Goal: Check status: Check status

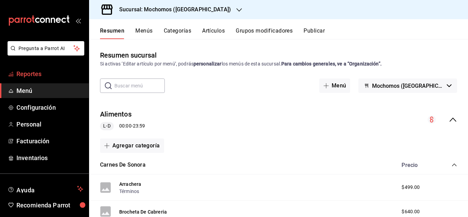
click at [51, 72] on span "Reportes" at bounding box center [49, 73] width 67 height 9
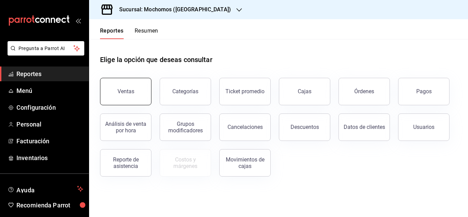
click at [140, 90] on button "Ventas" at bounding box center [125, 91] width 51 height 27
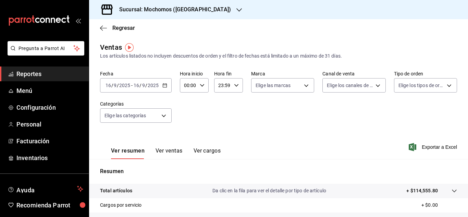
click at [169, 85] on div "[DATE] [DATE] - [DATE] [DATE]" at bounding box center [136, 85] width 72 height 14
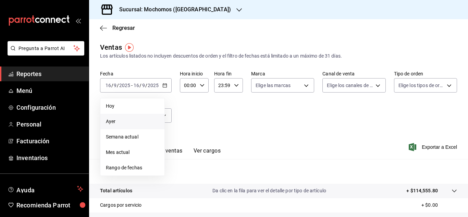
click at [119, 119] on span "Ayer" at bounding box center [132, 121] width 53 height 7
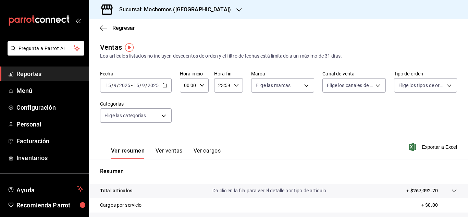
click at [165, 88] on div "[DATE] [DATE] - [DATE] [DATE]" at bounding box center [136, 85] width 72 height 14
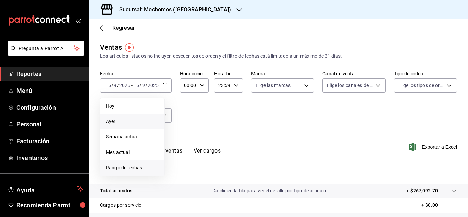
click at [139, 166] on span "Rango de fechas" at bounding box center [132, 167] width 53 height 7
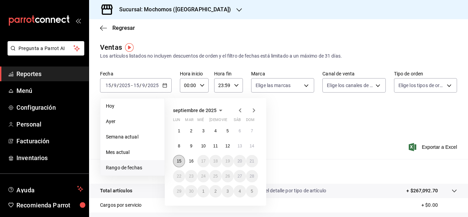
click at [179, 161] on abbr "15" at bounding box center [179, 161] width 4 height 5
click at [195, 160] on button "16" at bounding box center [191, 161] width 12 height 12
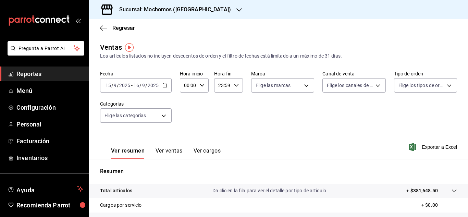
click at [201, 81] on div "00:00 Hora inicio" at bounding box center [194, 85] width 29 height 14
click at [191, 133] on button "02" at bounding box center [186, 136] width 11 height 14
type input "02:00"
click at [239, 89] on div at bounding box center [234, 108] width 468 height 217
click at [230, 82] on div "23:59 Hora fin" at bounding box center [228, 85] width 29 height 14
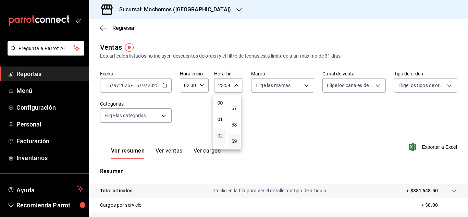
click at [222, 135] on span "02" at bounding box center [220, 135] width 3 height 5
type input "02:59"
click at [329, 122] on div at bounding box center [234, 108] width 468 height 217
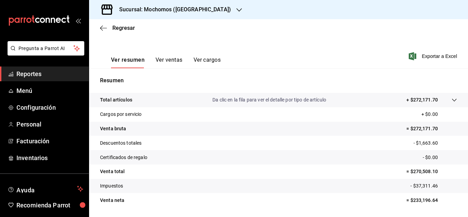
scroll to position [103, 0]
